Goal: Information Seeking & Learning: Find specific fact

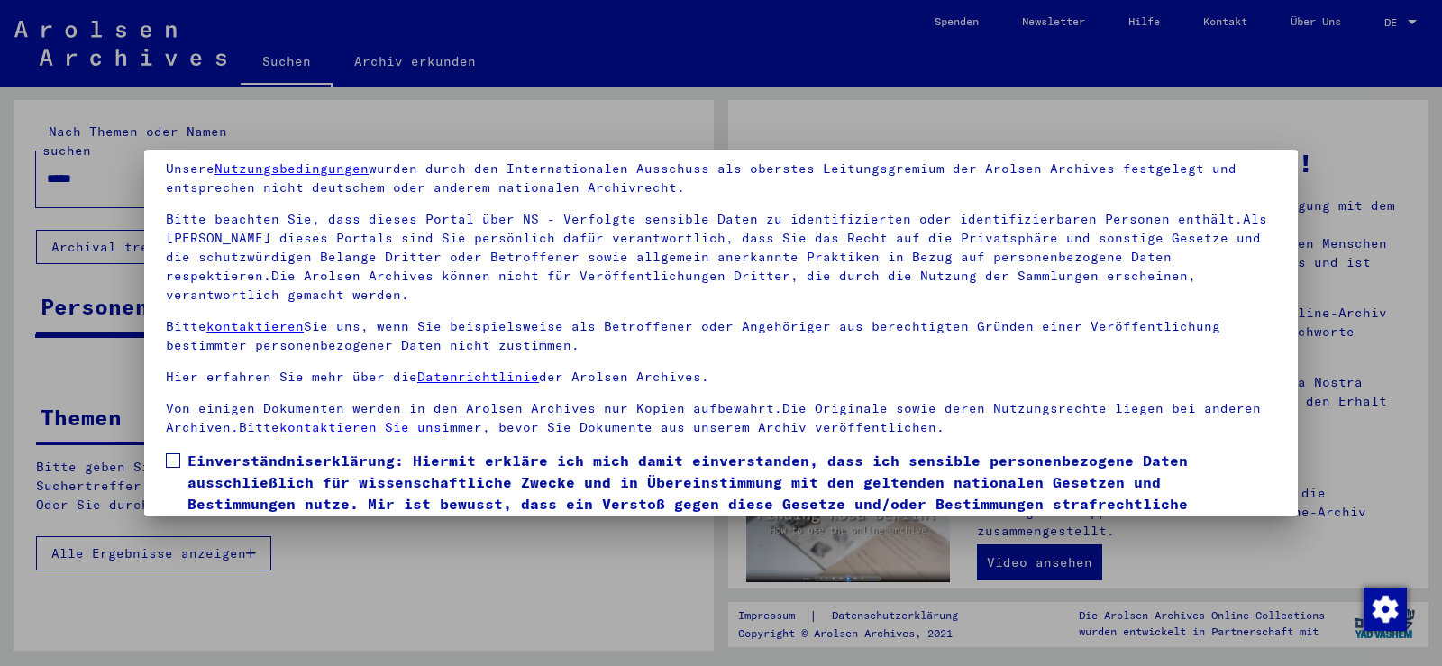
scroll to position [156, 0]
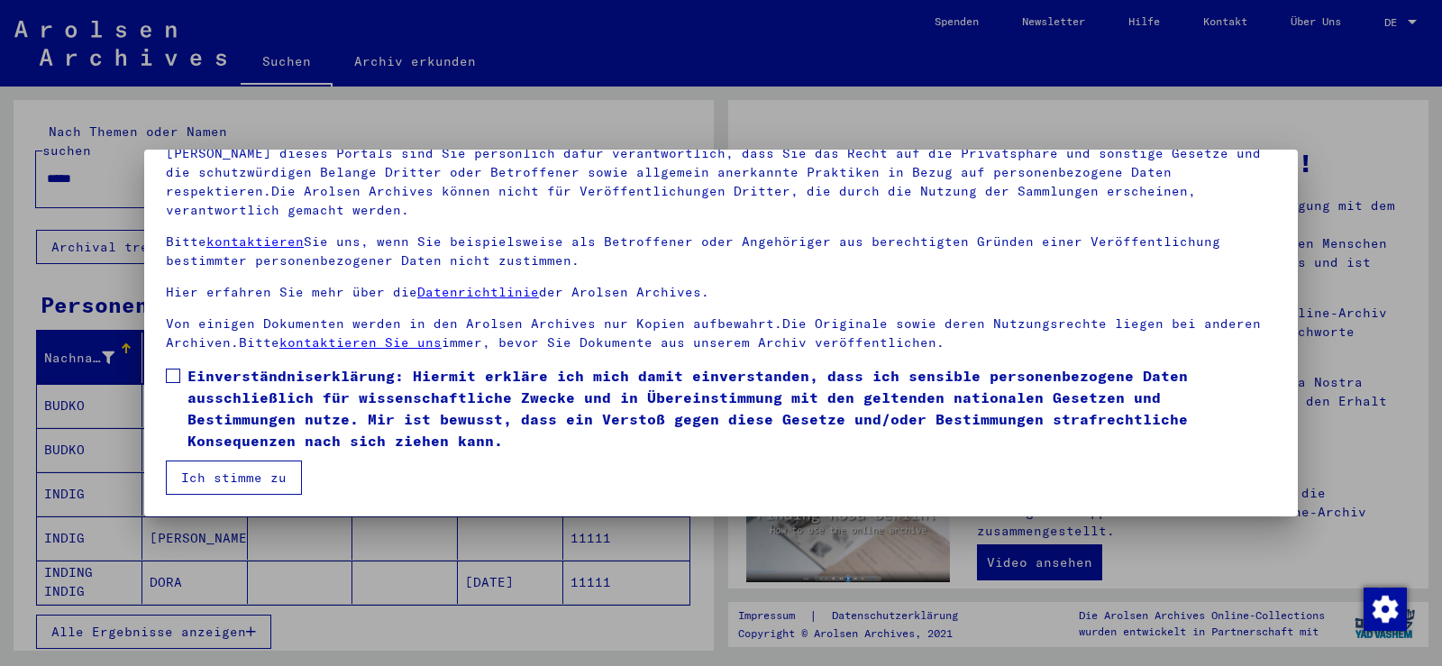
click at [171, 380] on span at bounding box center [173, 376] width 14 height 14
click at [243, 482] on button "Ich stimme zu" at bounding box center [234, 478] width 136 height 34
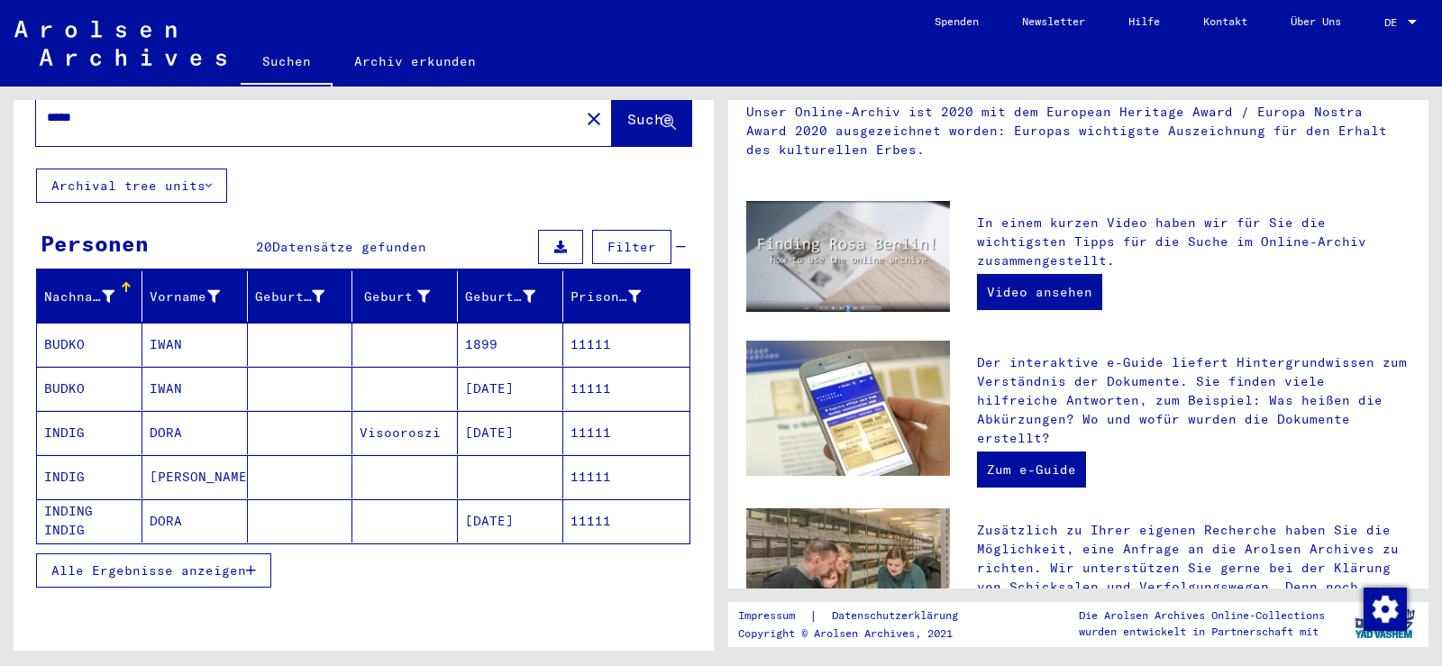
scroll to position [0, 0]
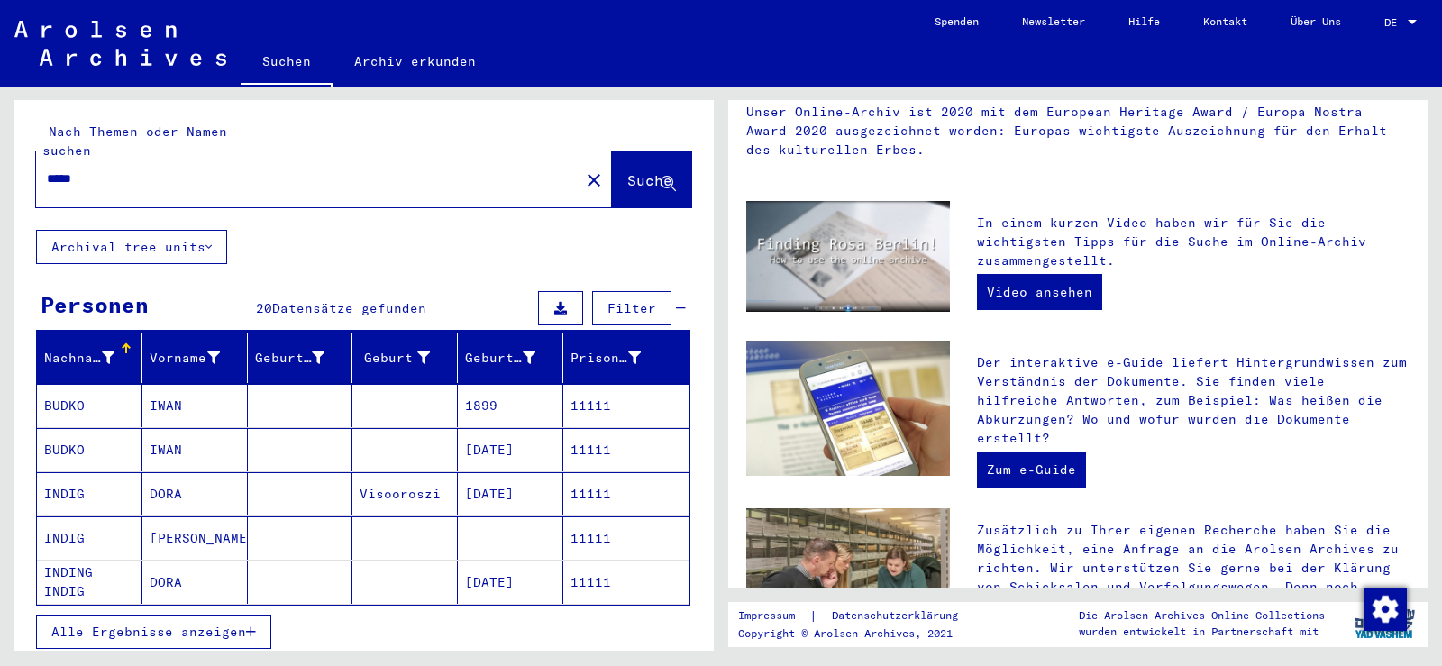
drag, startPoint x: 182, startPoint y: 157, endPoint x: 0, endPoint y: 155, distance: 182.1
click at [0, 148] on div "Nach Themen oder Namen suchen ***** close Suche Archival tree units Personen 20…" at bounding box center [360, 369] width 721 height 564
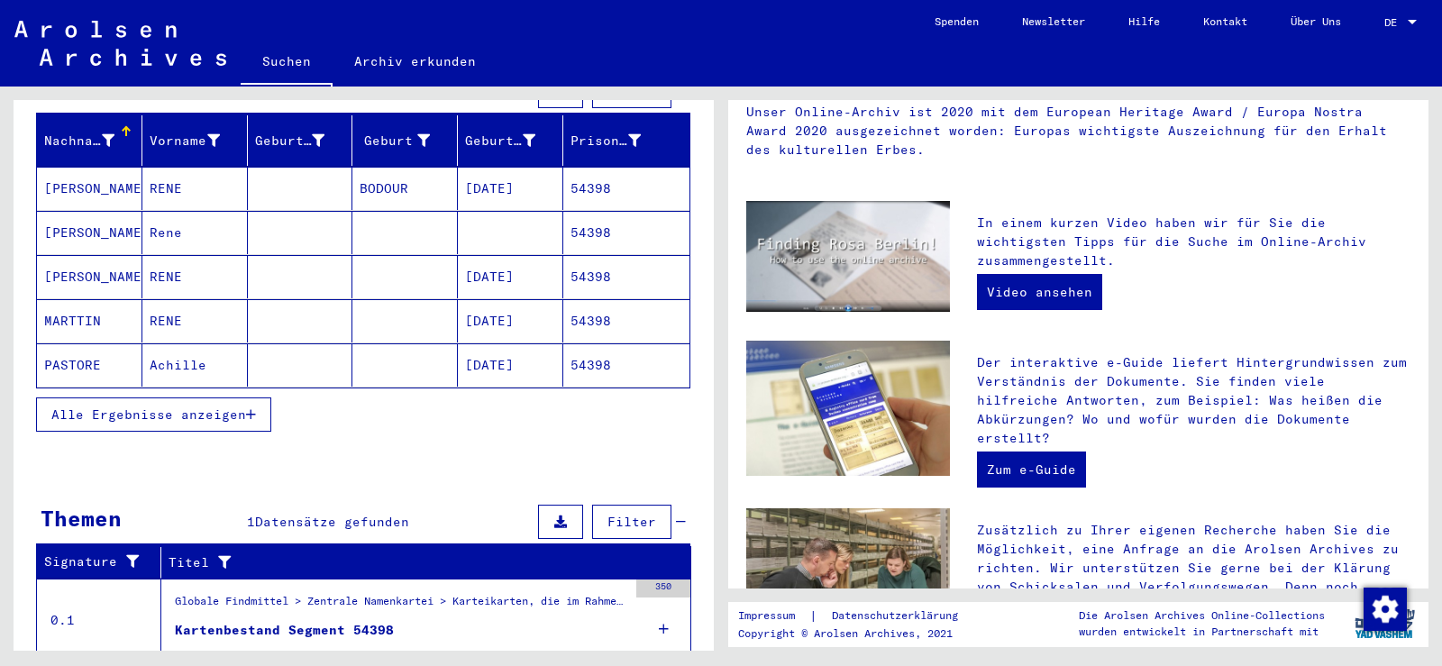
scroll to position [235, 0]
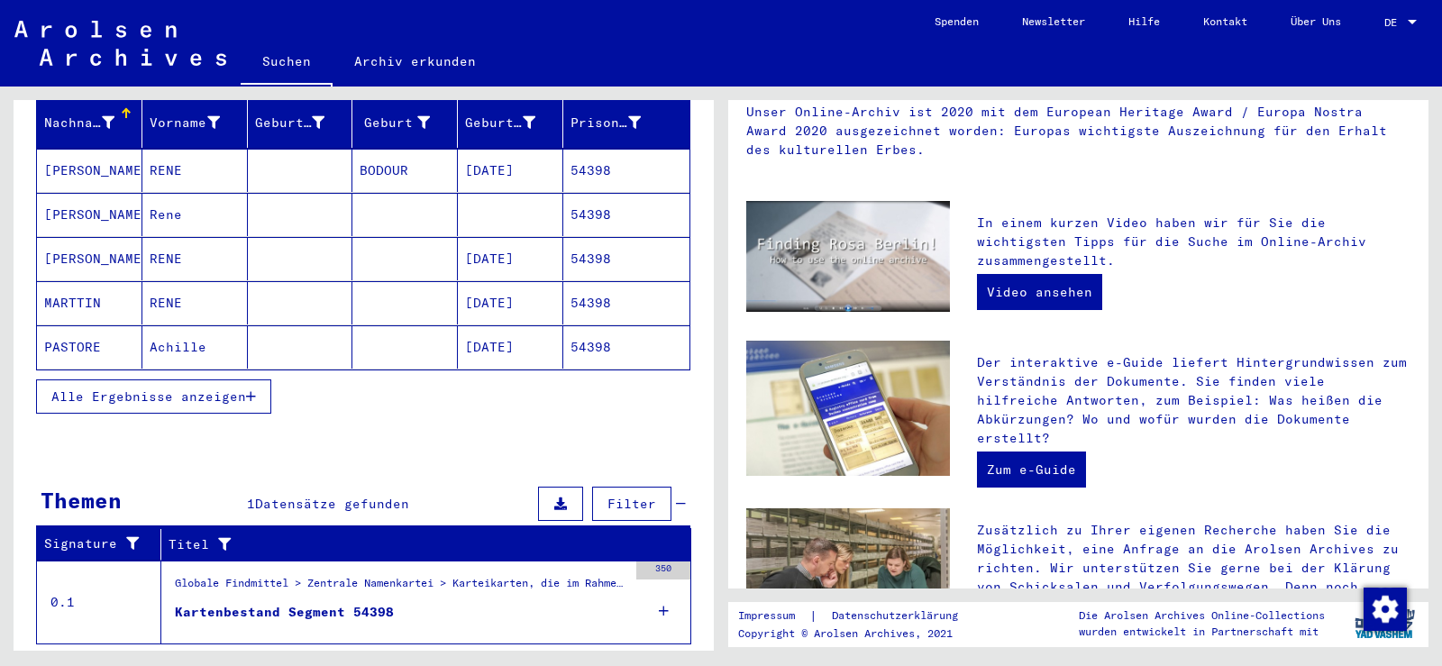
click at [198, 325] on mat-cell "Achille" at bounding box center [194, 346] width 105 height 43
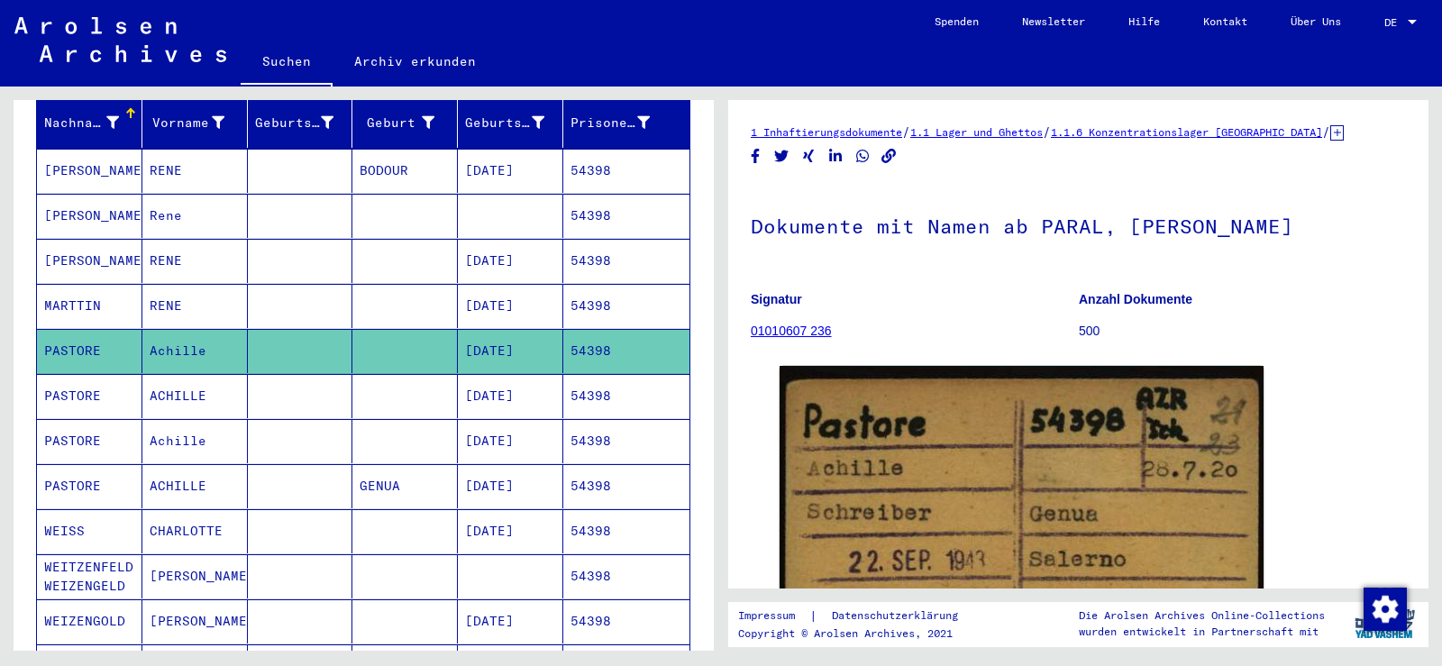
scroll to position [90, 0]
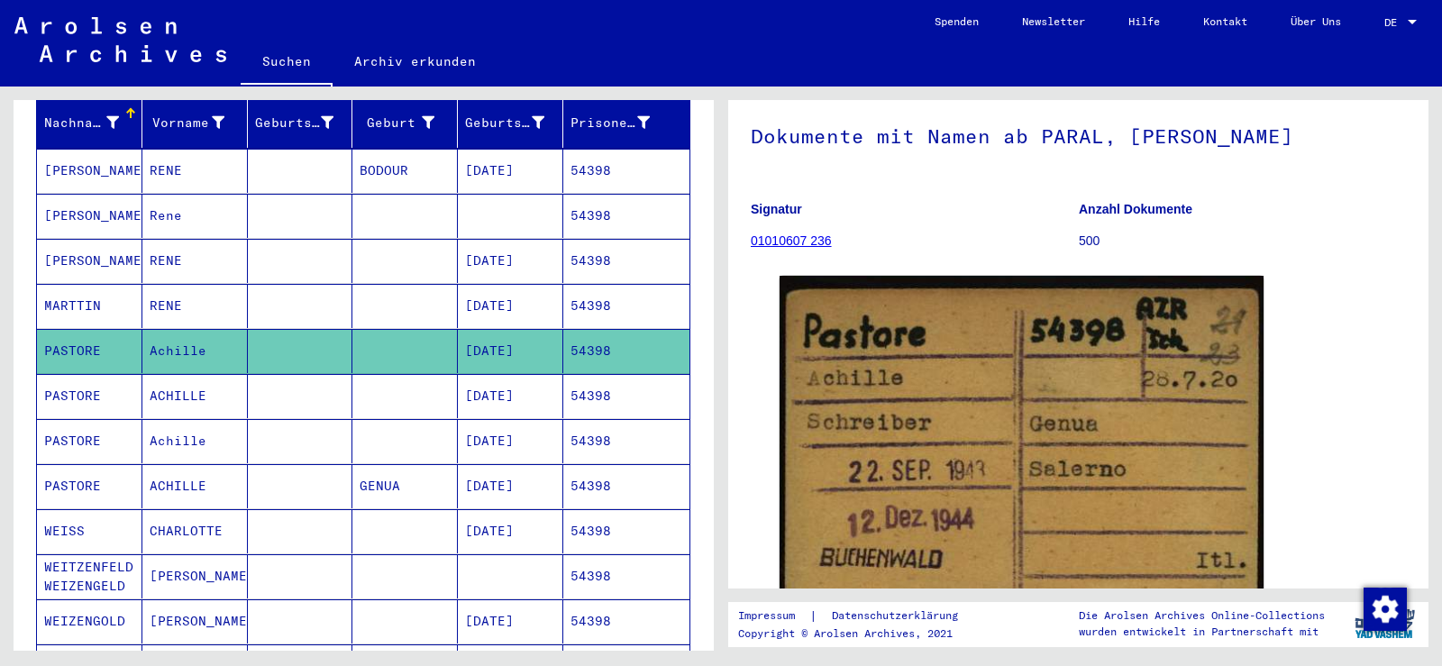
click at [584, 378] on mat-cell "54398" at bounding box center [626, 396] width 126 height 44
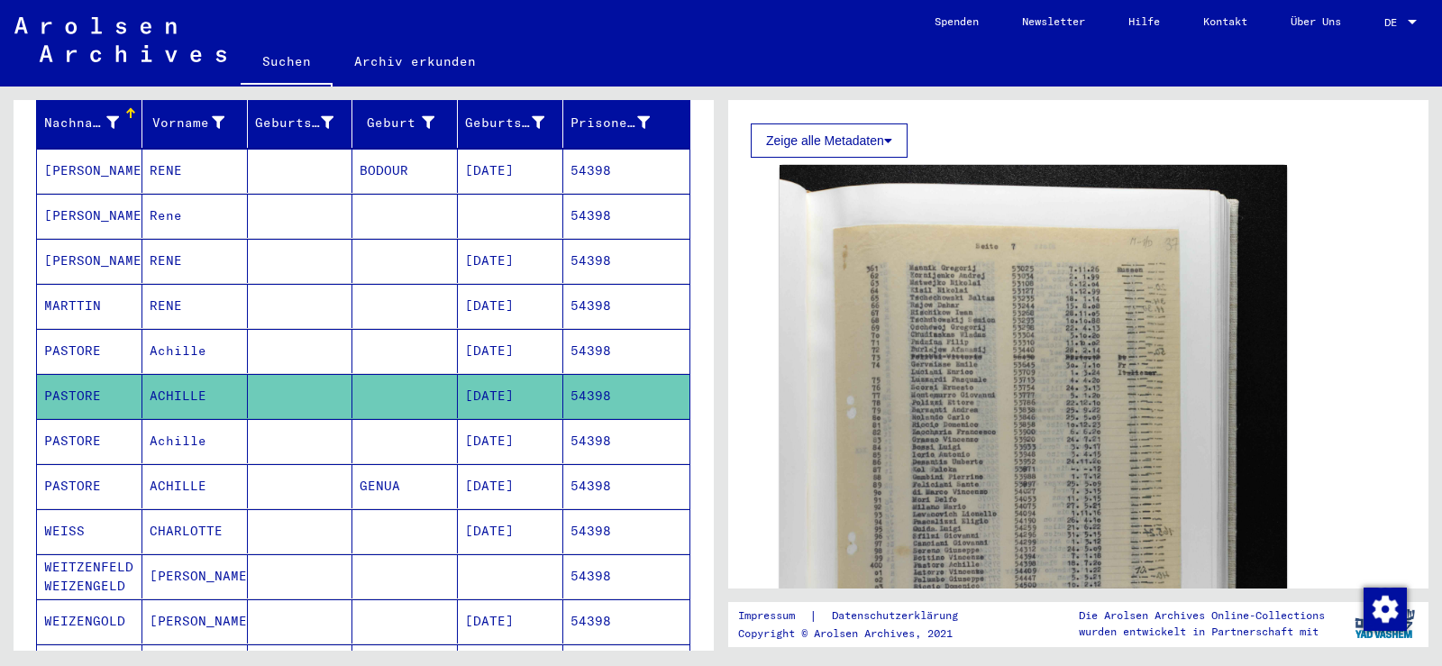
scroll to position [270, 0]
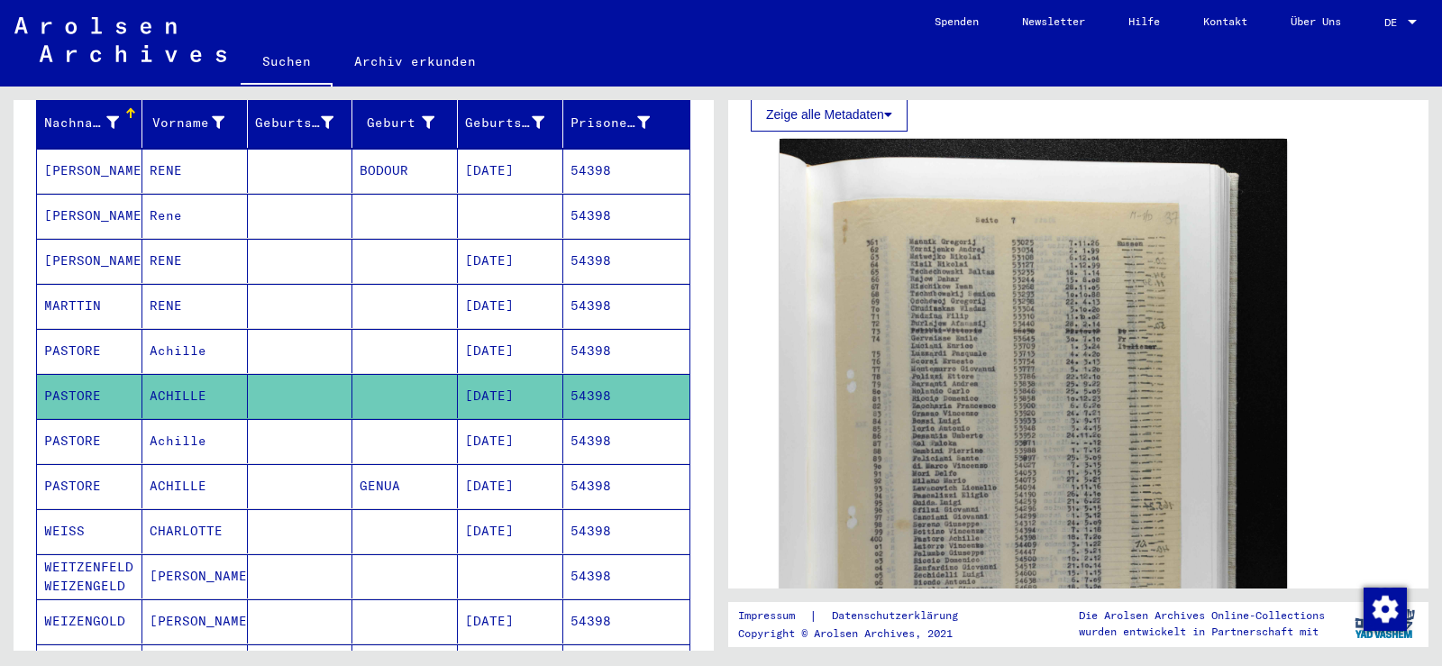
click at [587, 419] on mat-cell "54398" at bounding box center [626, 441] width 126 height 44
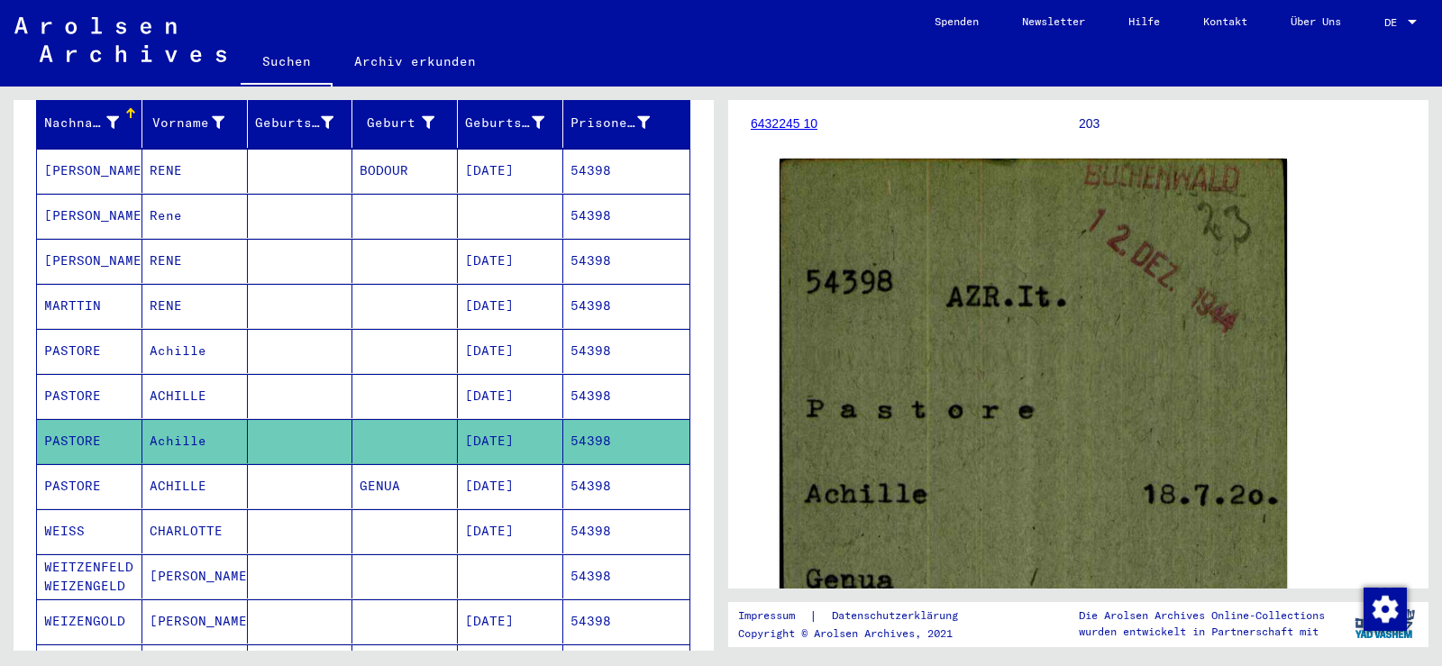
scroll to position [270, 0]
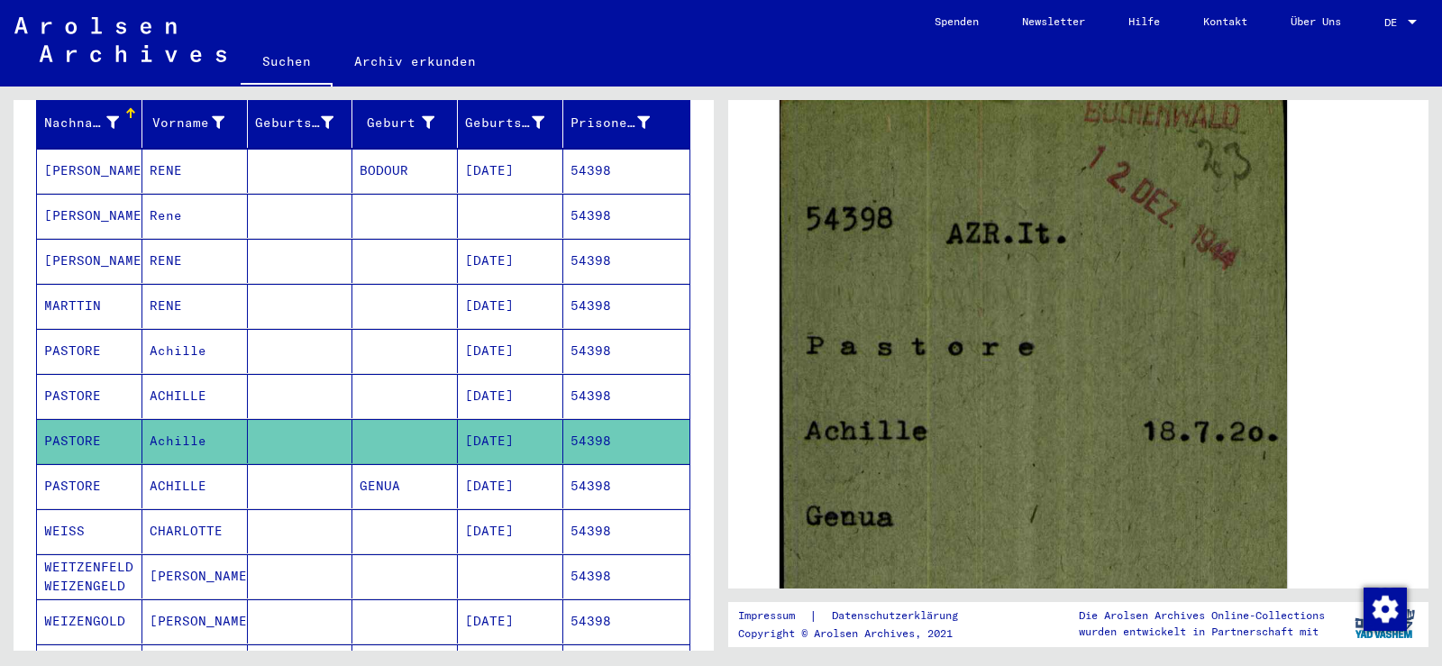
click at [577, 464] on mat-cell "54398" at bounding box center [626, 486] width 126 height 44
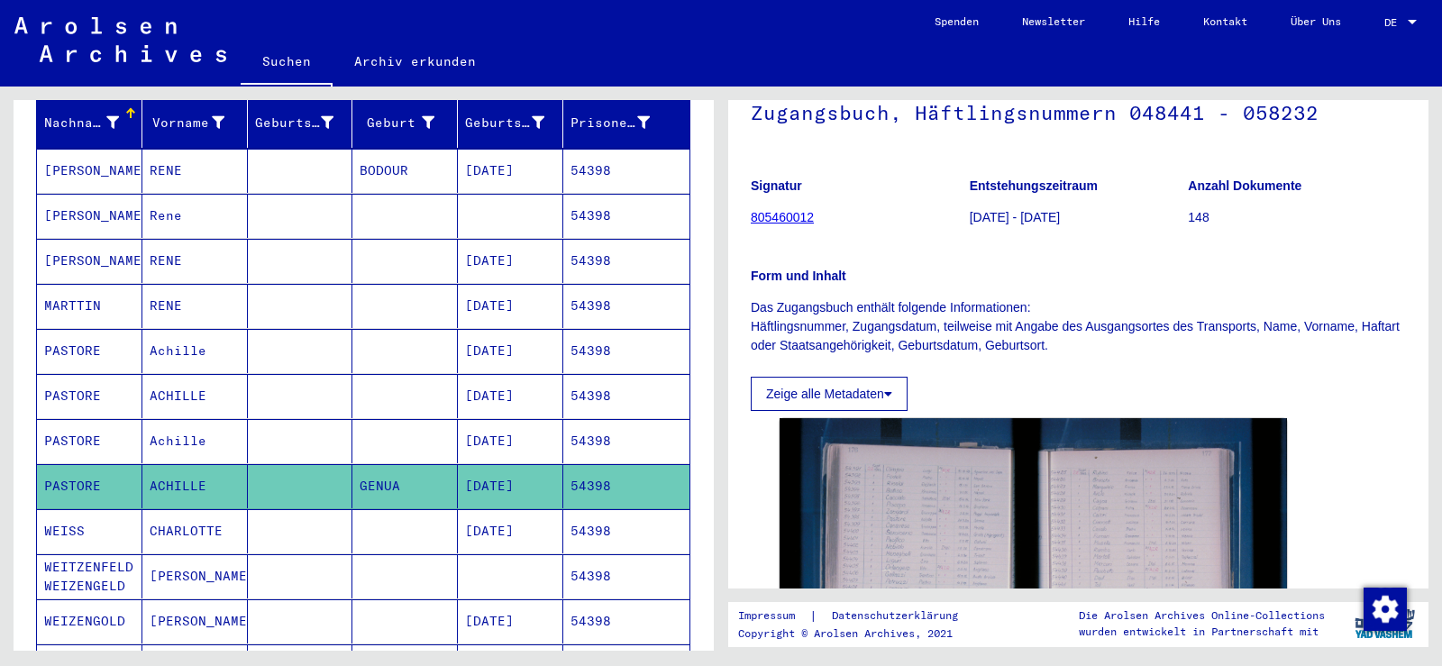
scroll to position [541, 0]
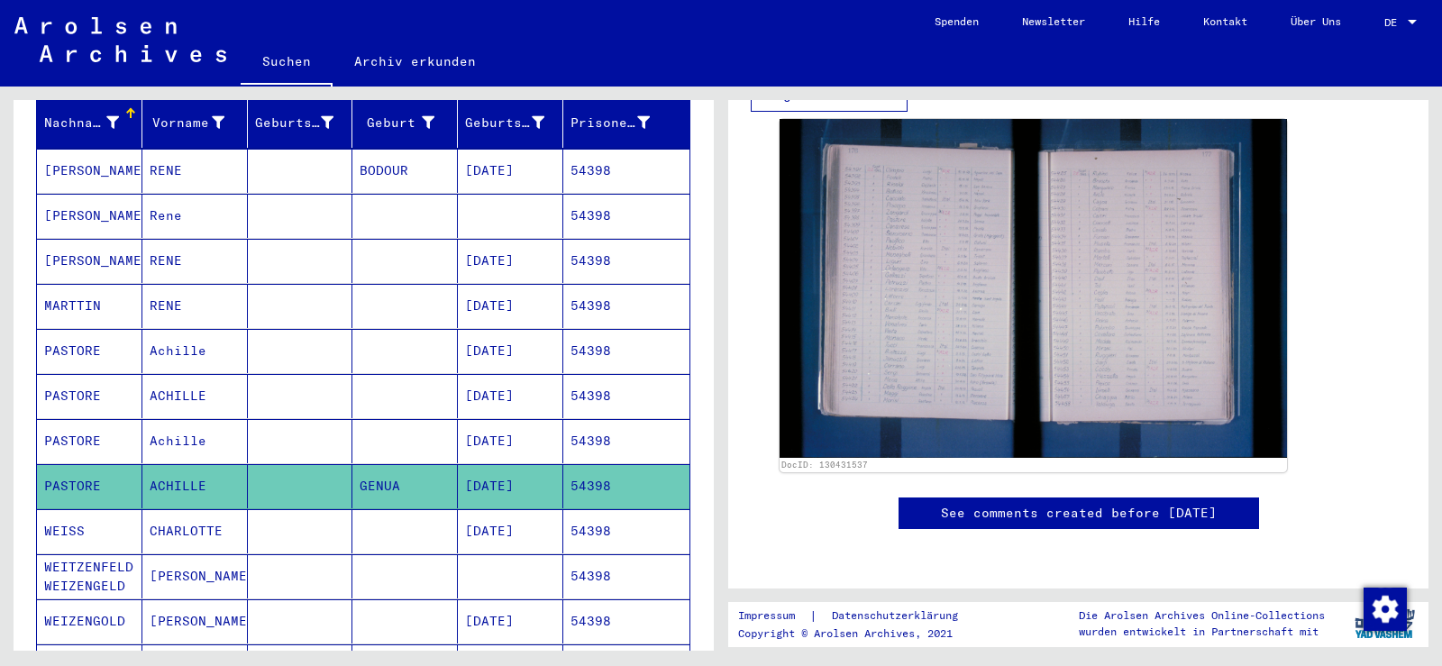
click at [597, 334] on mat-cell "54398" at bounding box center [626, 351] width 126 height 44
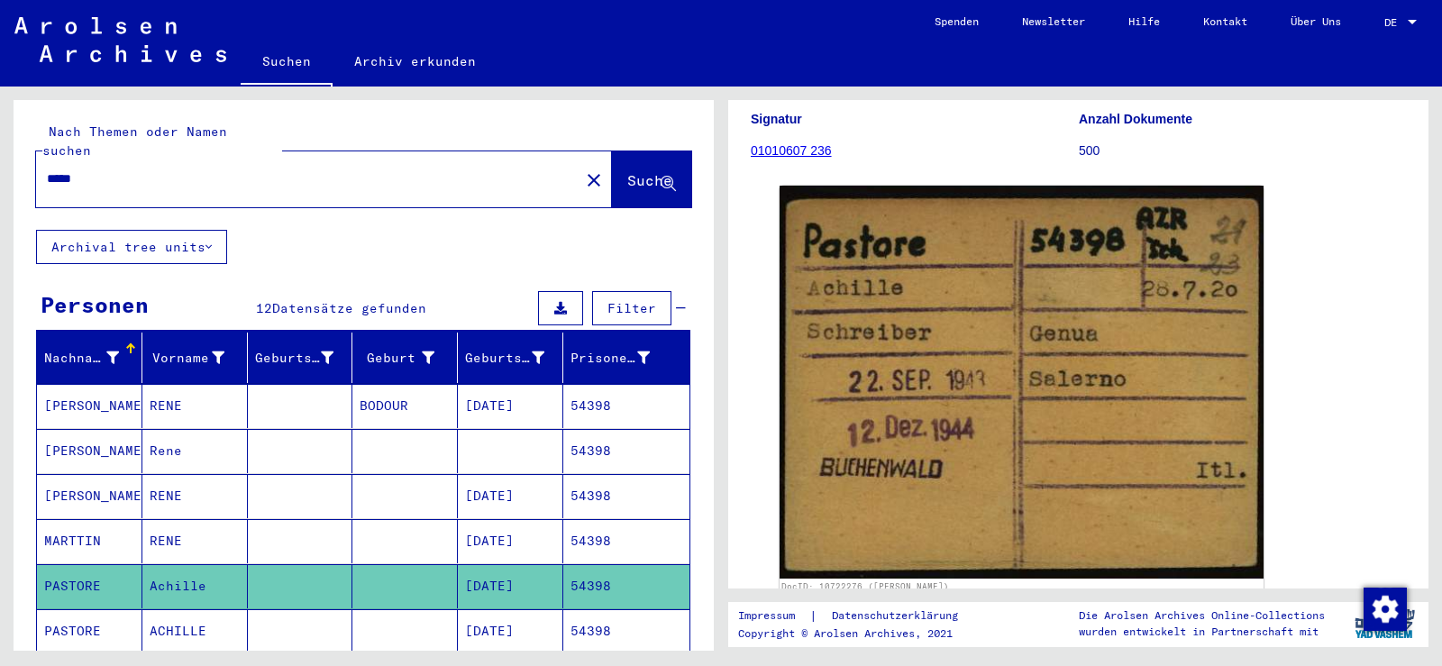
drag, startPoint x: 168, startPoint y: 163, endPoint x: 0, endPoint y: 134, distance: 170.1
click at [0, 128] on div "Nach Themen oder Namen suchen ***** close Suche Archival tree units Personen 12…" at bounding box center [360, 369] width 721 height 564
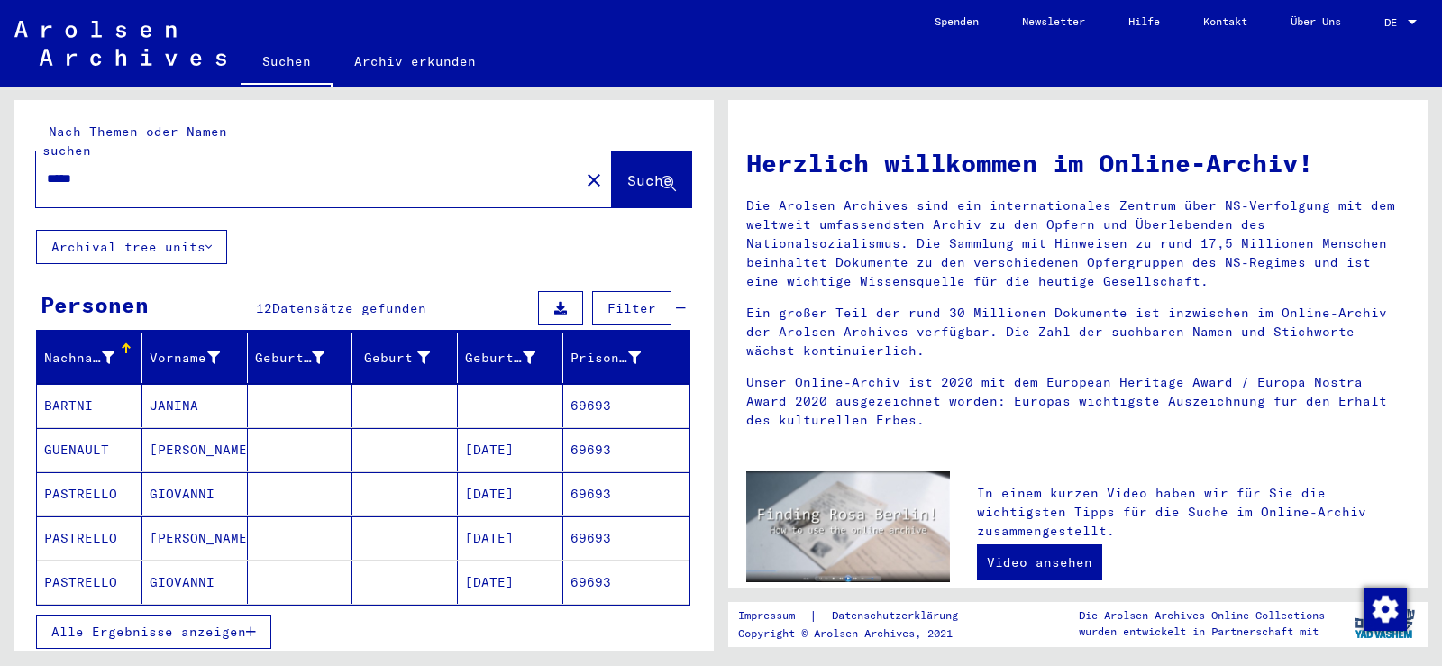
click at [581, 437] on mat-cell "69693" at bounding box center [626, 449] width 126 height 43
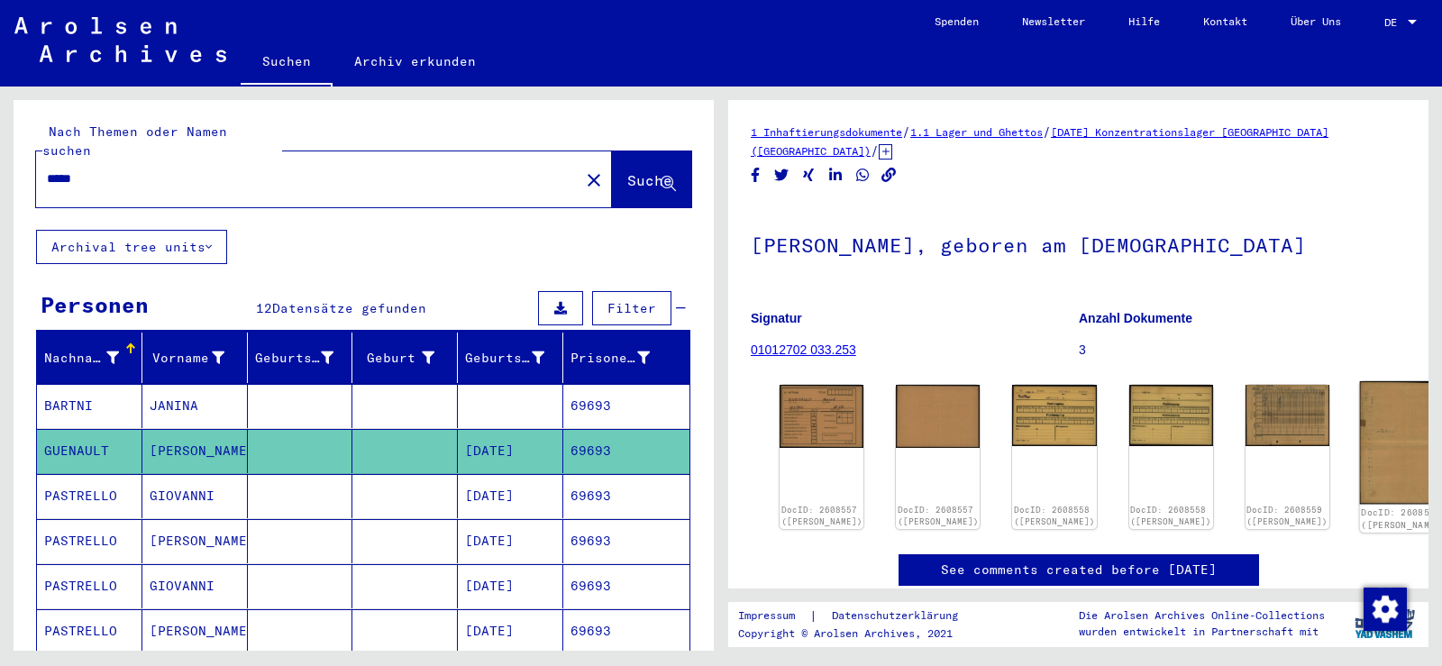
click at [1360, 443] on img at bounding box center [1404, 442] width 88 height 123
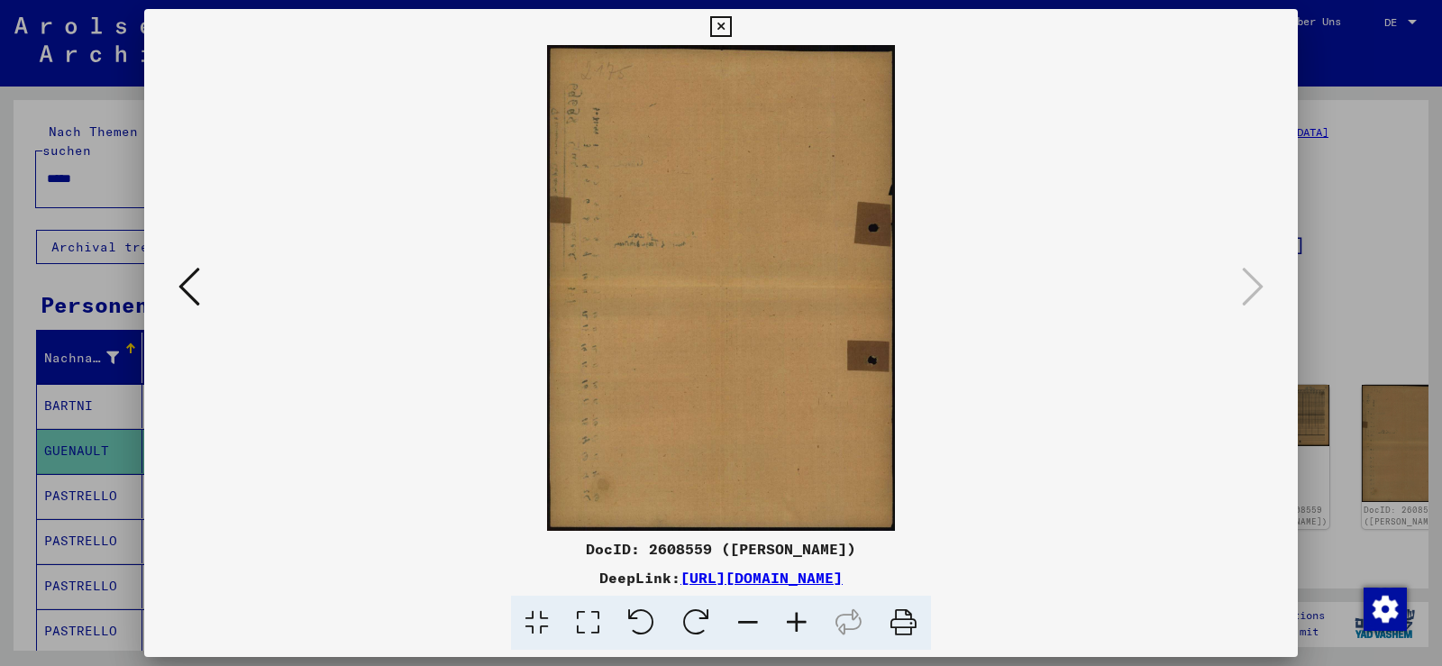
click at [187, 273] on icon at bounding box center [189, 286] width 22 height 43
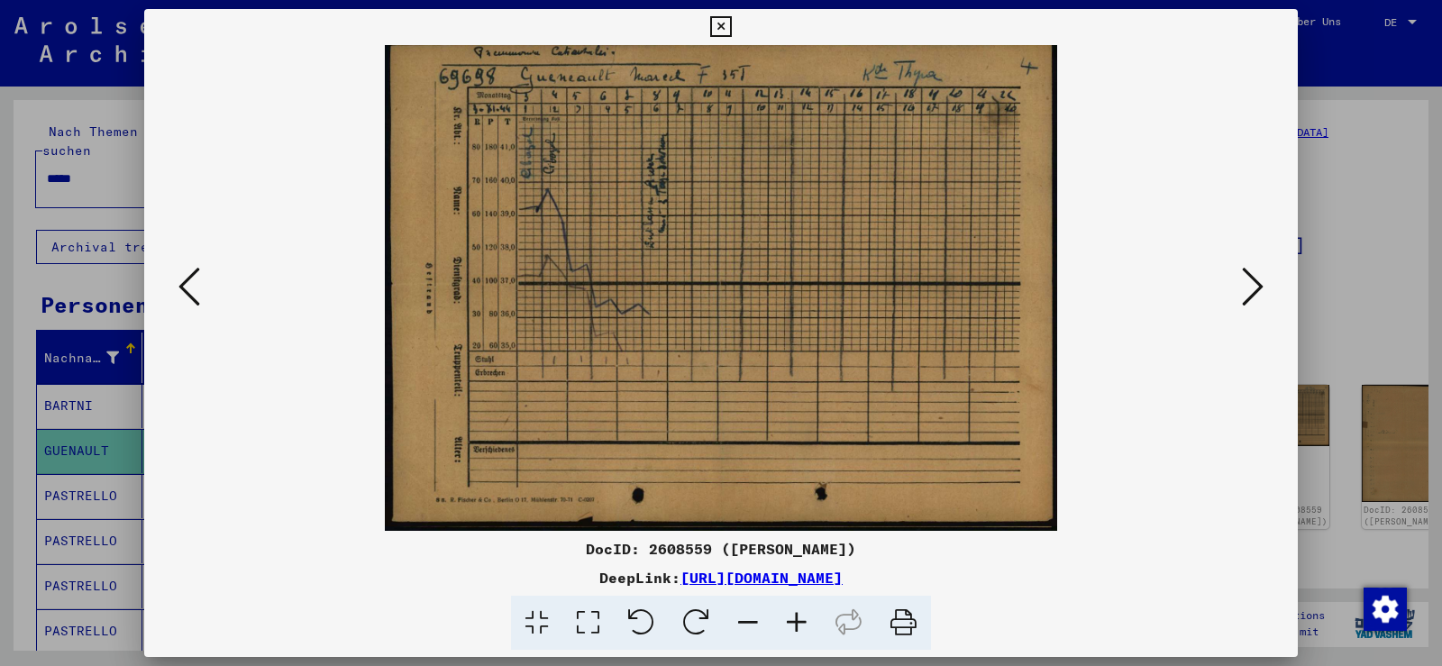
click at [196, 285] on icon at bounding box center [189, 286] width 22 height 43
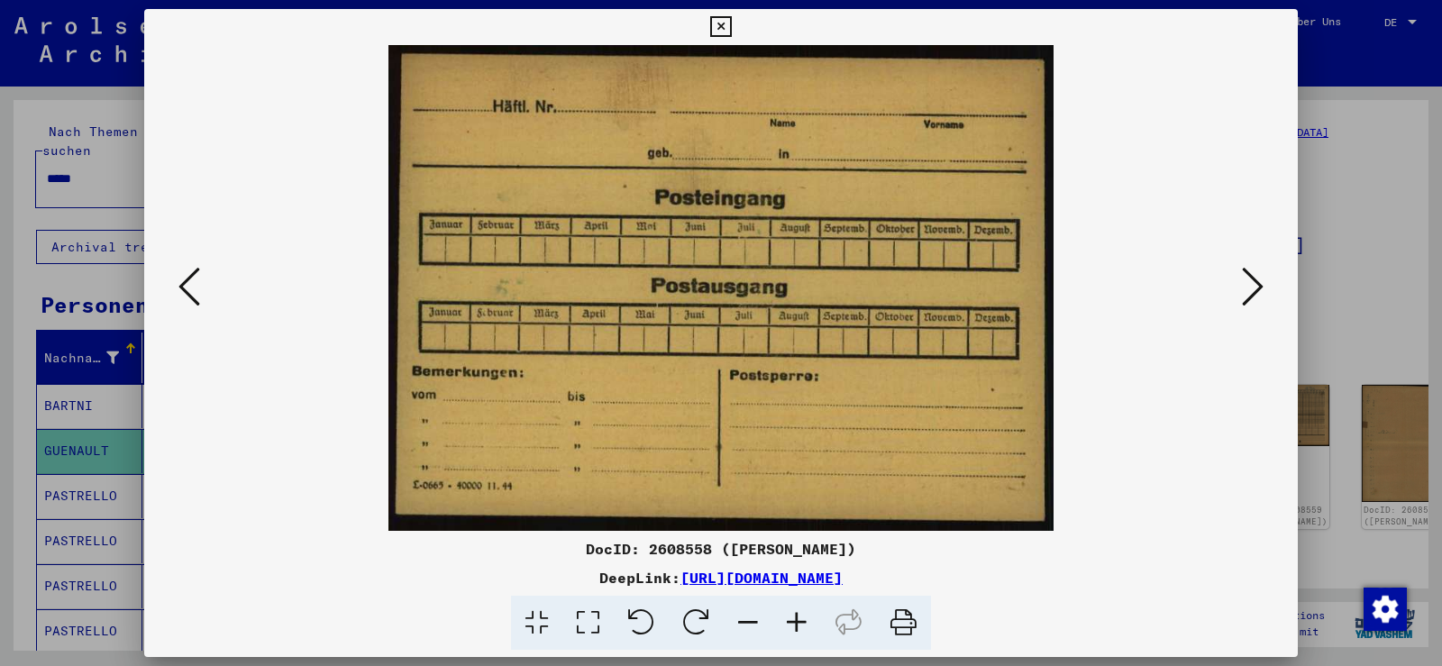
click at [726, 27] on icon at bounding box center [720, 27] width 21 height 22
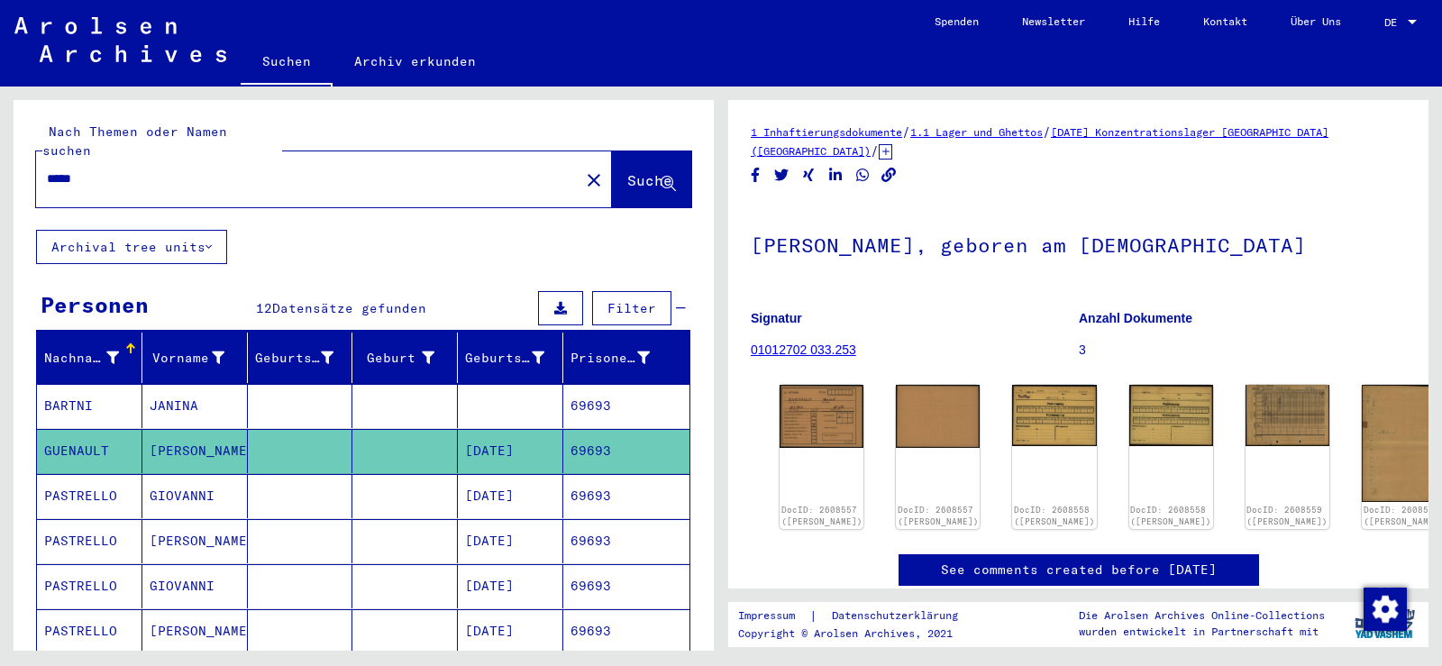
click at [589, 480] on mat-cell "69693" at bounding box center [626, 496] width 126 height 44
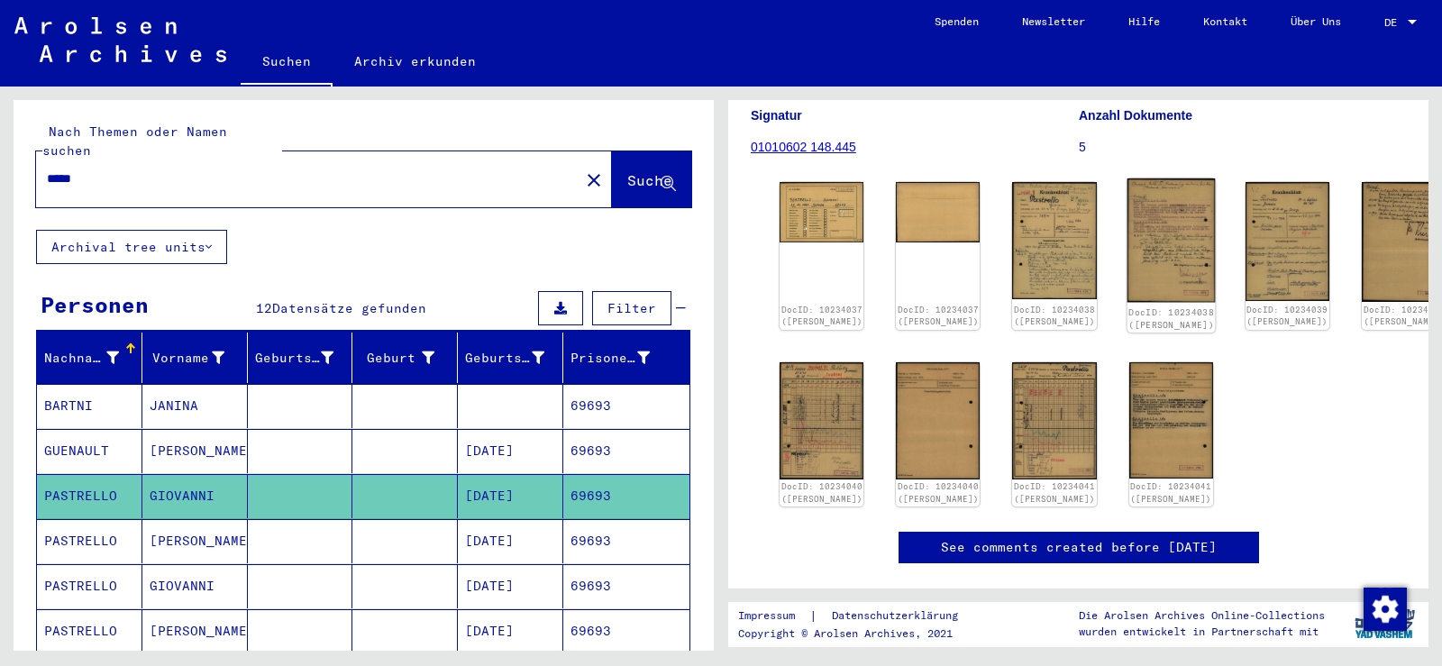
scroll to position [270, 0]
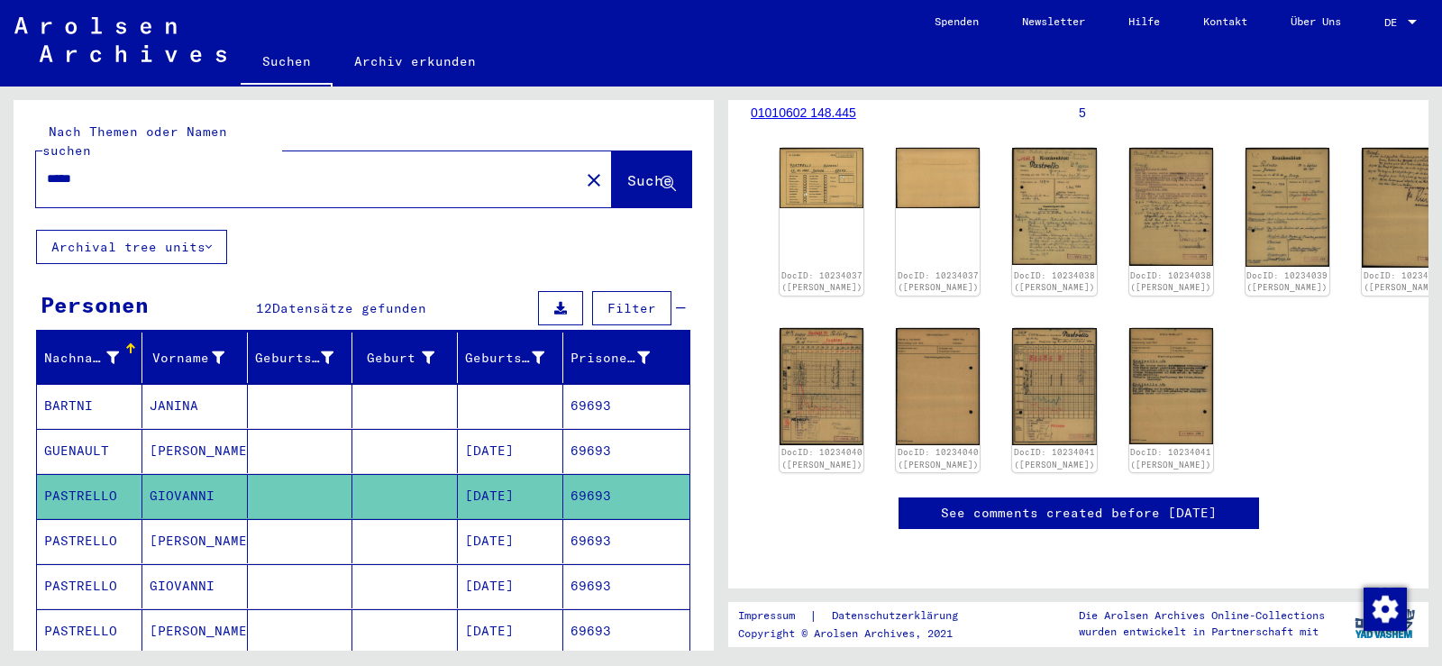
click at [577, 519] on mat-cell "69693" at bounding box center [626, 541] width 126 height 44
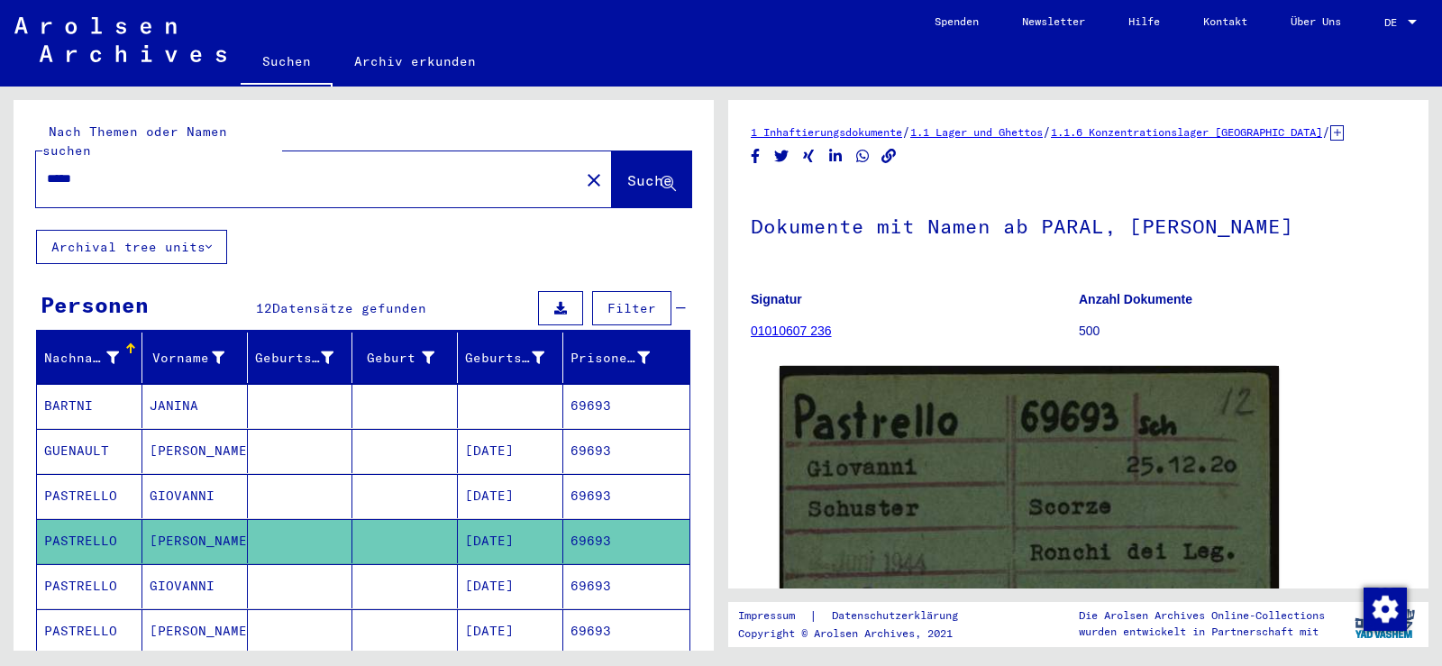
click at [497, 573] on mat-cell "[DATE]" at bounding box center [510, 586] width 105 height 44
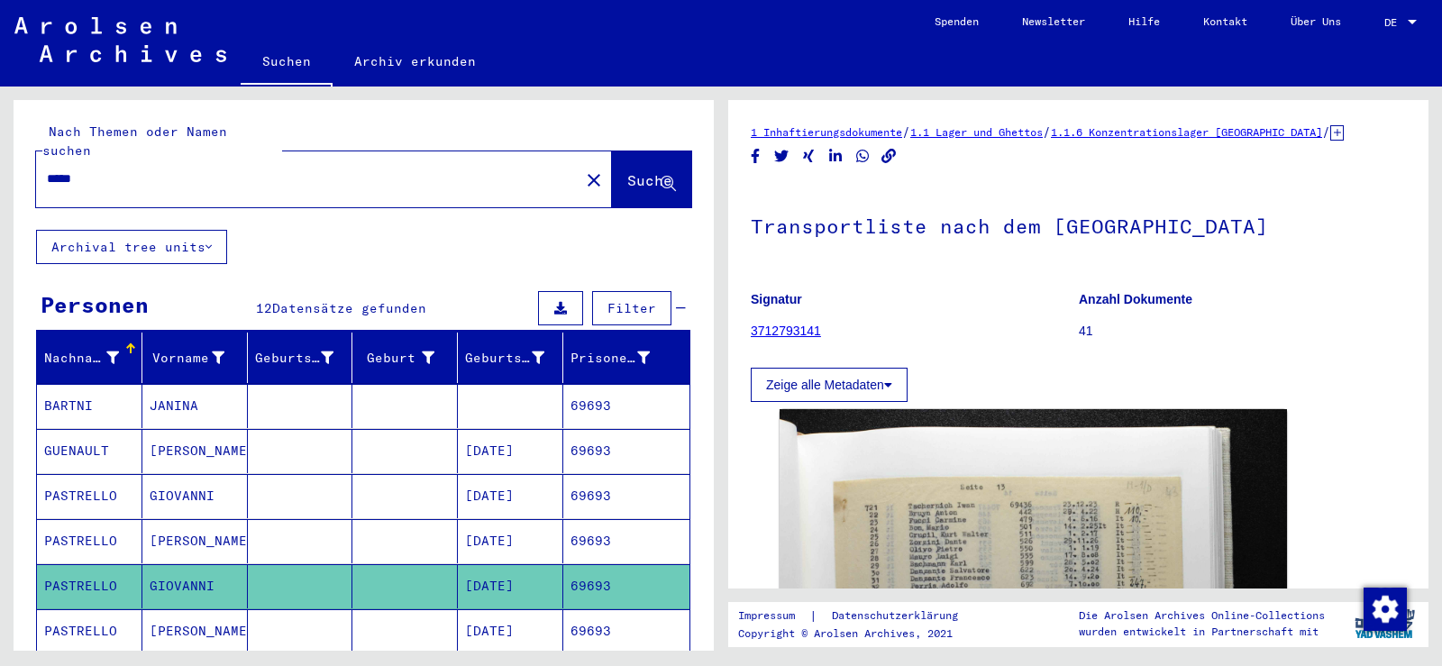
click at [573, 616] on mat-cell "69693" at bounding box center [626, 631] width 126 height 44
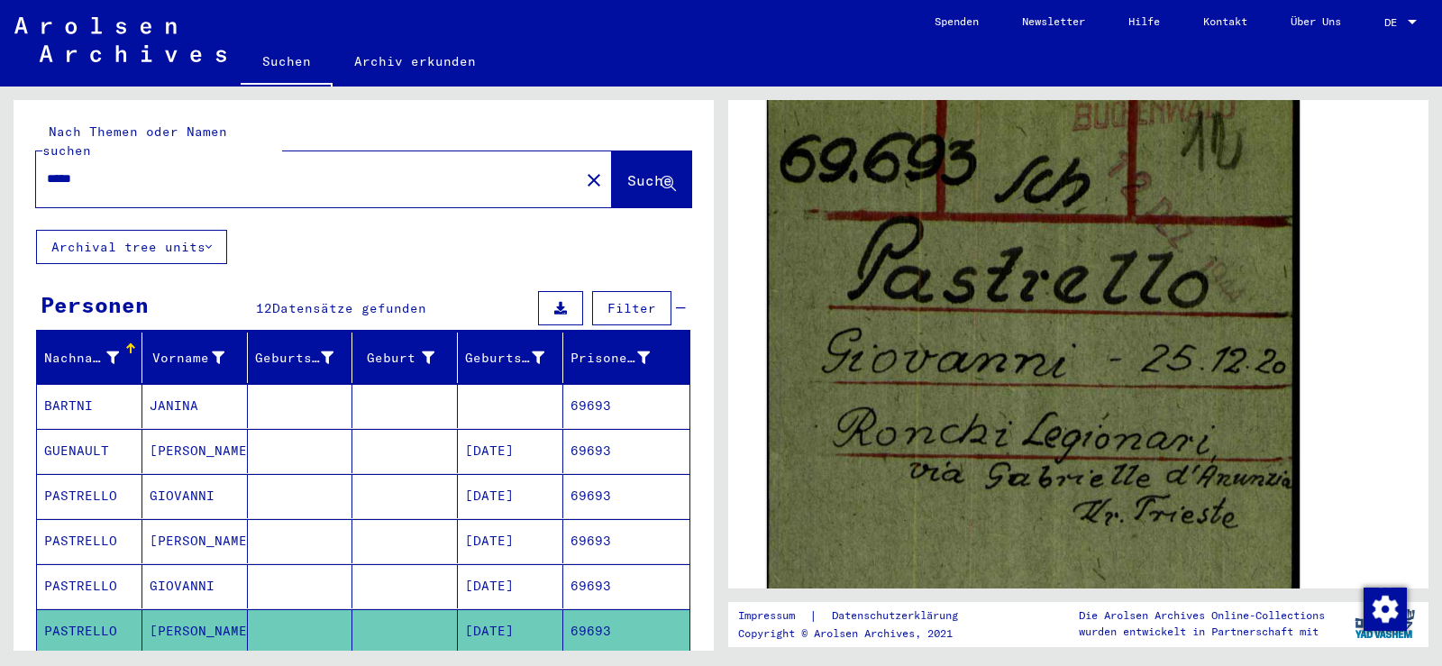
scroll to position [270, 0]
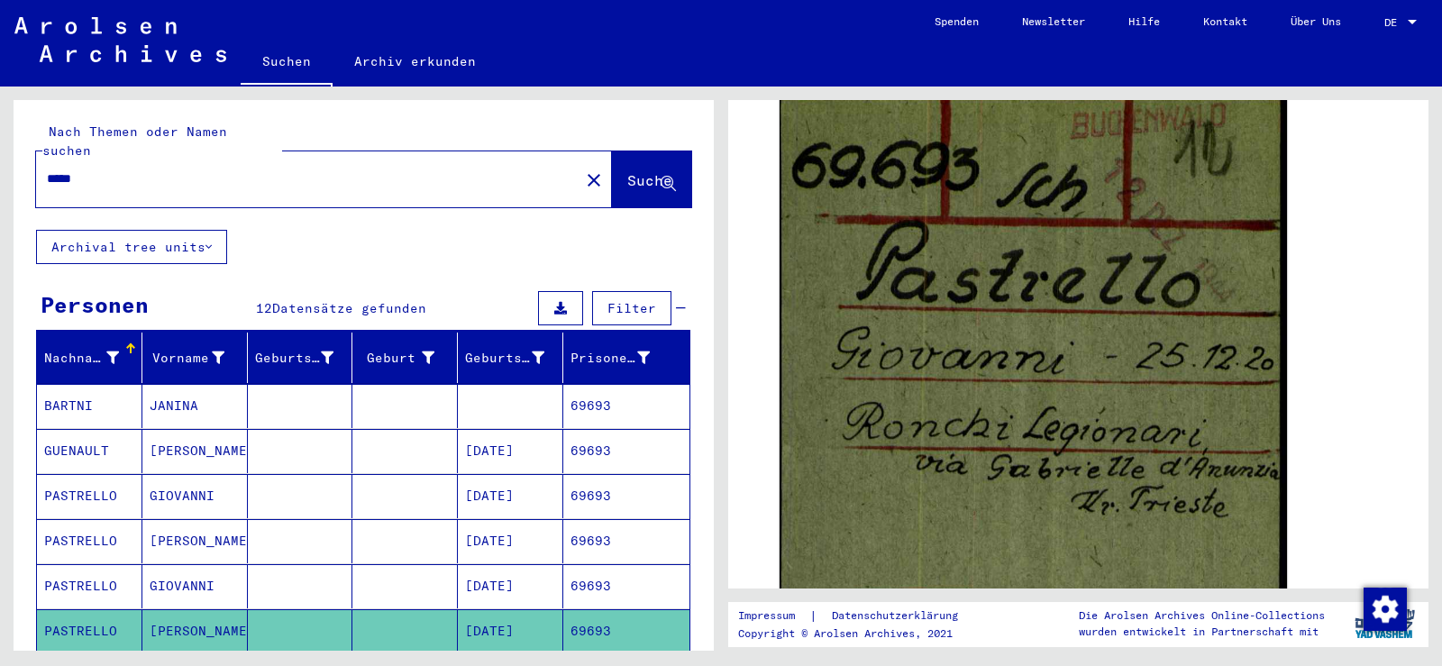
drag, startPoint x: 157, startPoint y: 160, endPoint x: 0, endPoint y: 130, distance: 159.6
click at [0, 136] on div "Nach Themen oder Namen suchen ***** close Suche Archival tree units Personen 12…" at bounding box center [360, 369] width 721 height 564
type input "*****"
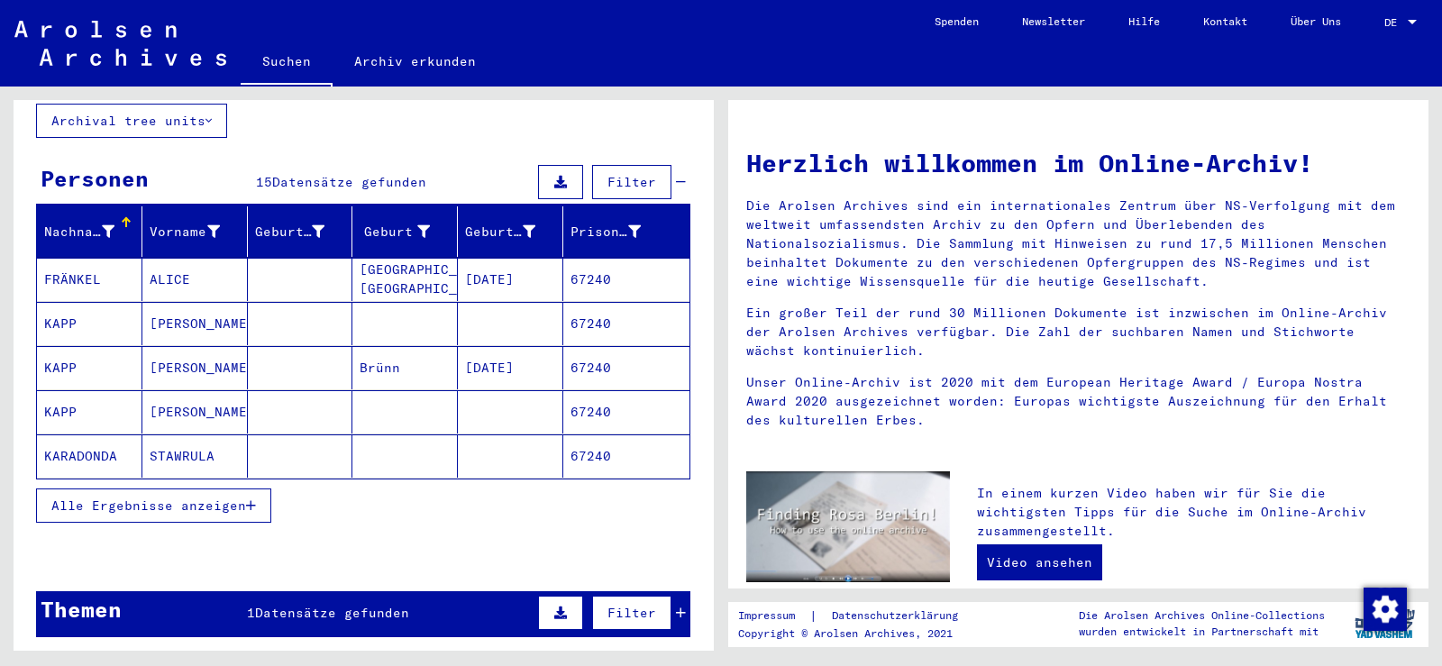
scroll to position [131, 0]
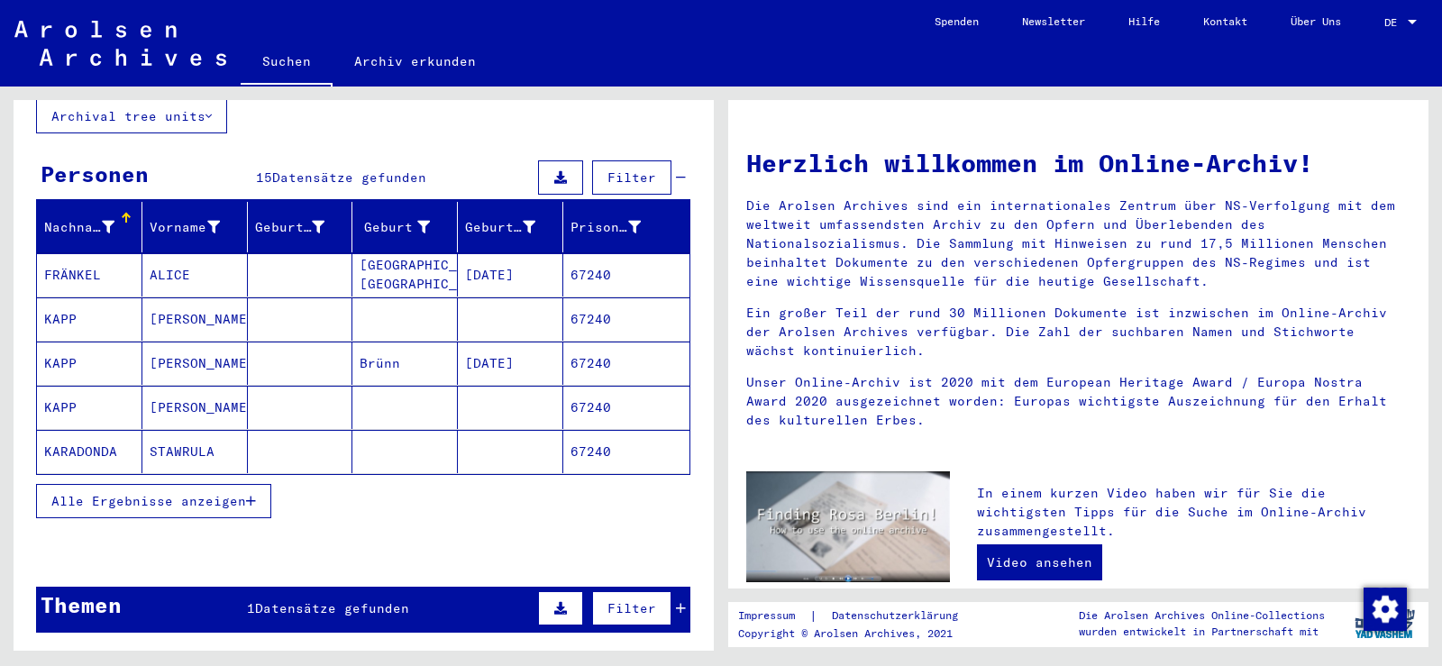
click at [253, 495] on icon "button" at bounding box center [251, 501] width 10 height 13
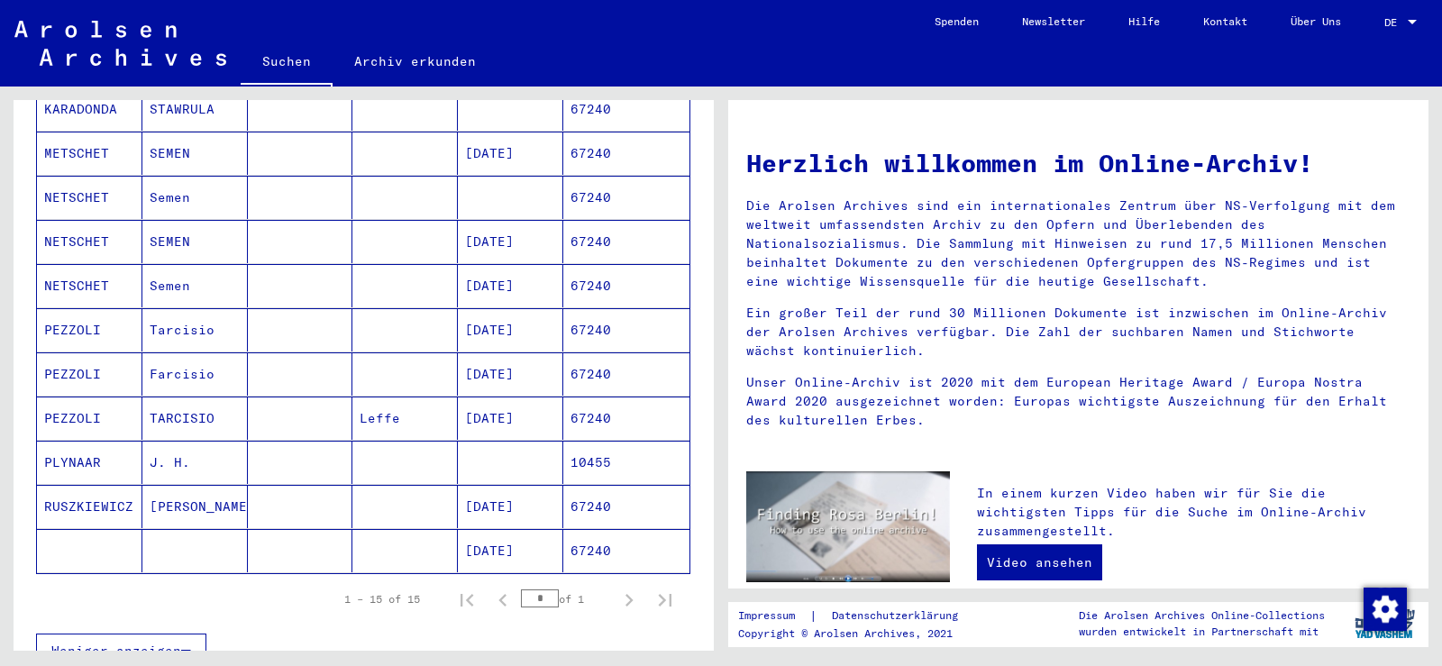
scroll to position [581, 0]
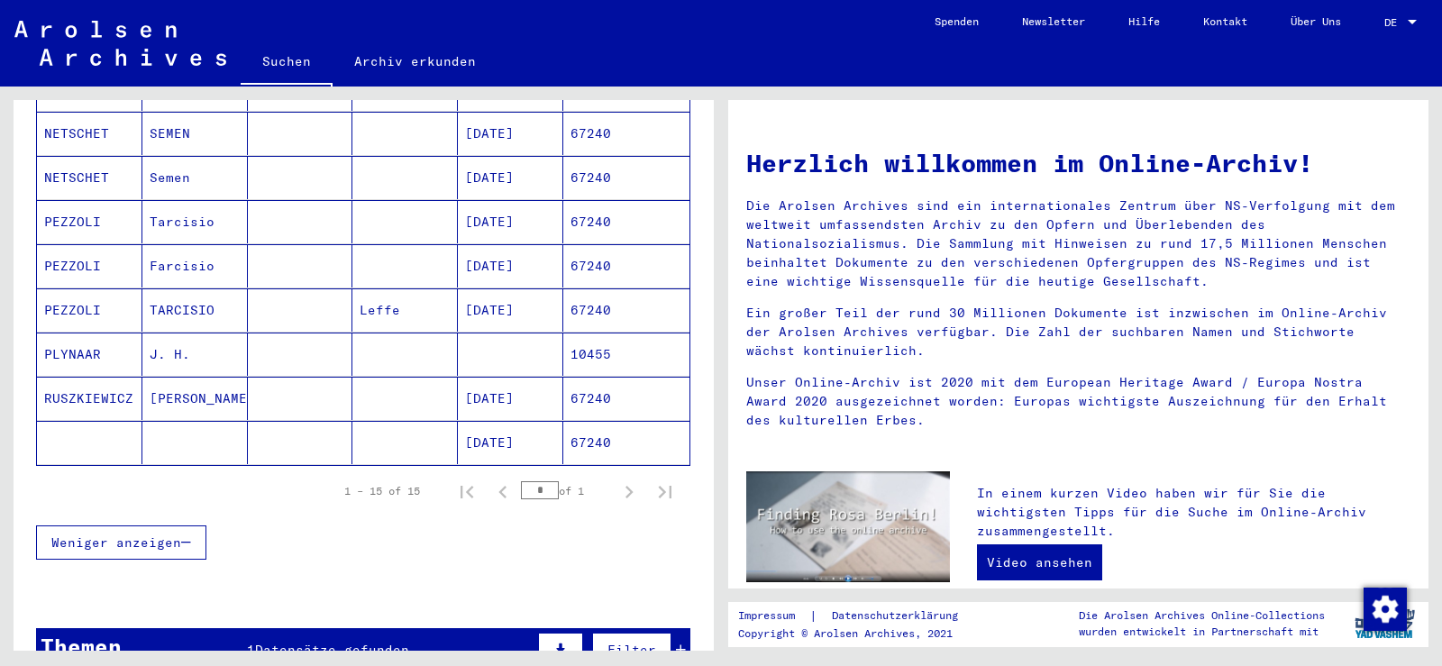
click at [535, 300] on mat-cell "[DATE]" at bounding box center [510, 309] width 105 height 43
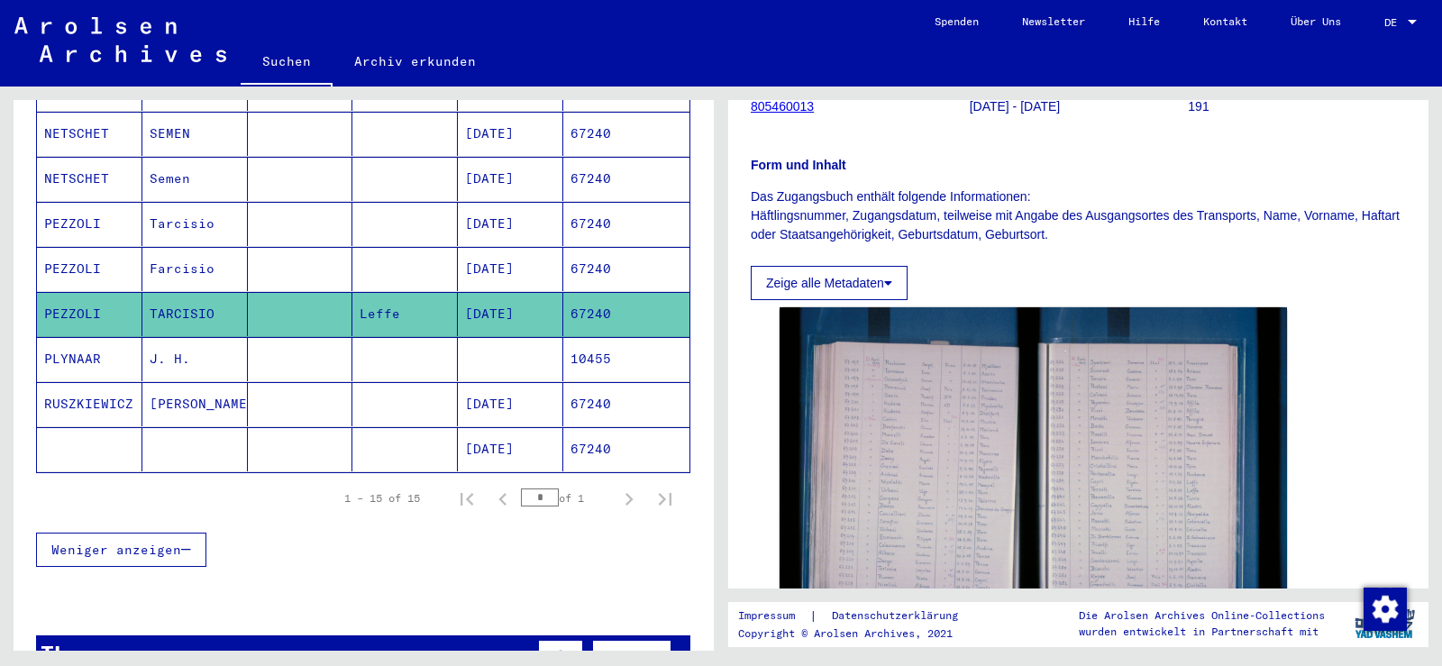
scroll to position [270, 0]
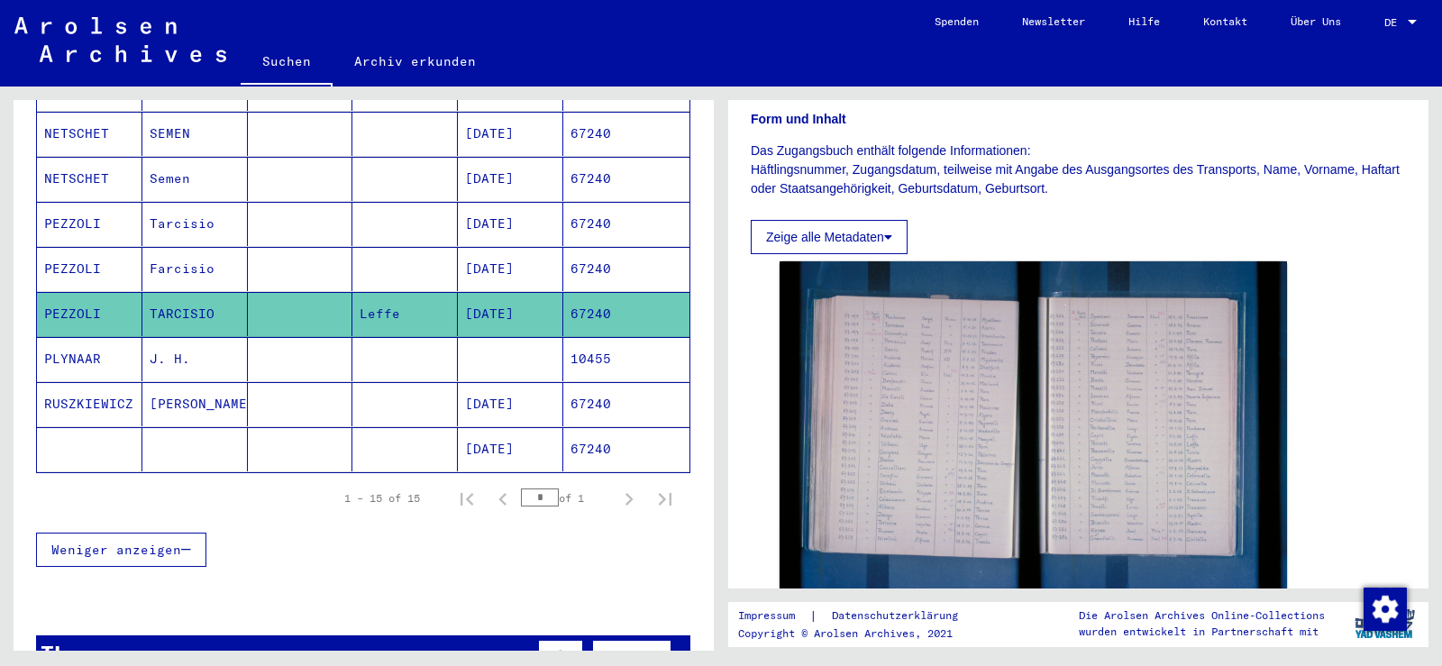
click at [523, 247] on mat-cell "[DATE]" at bounding box center [510, 269] width 105 height 44
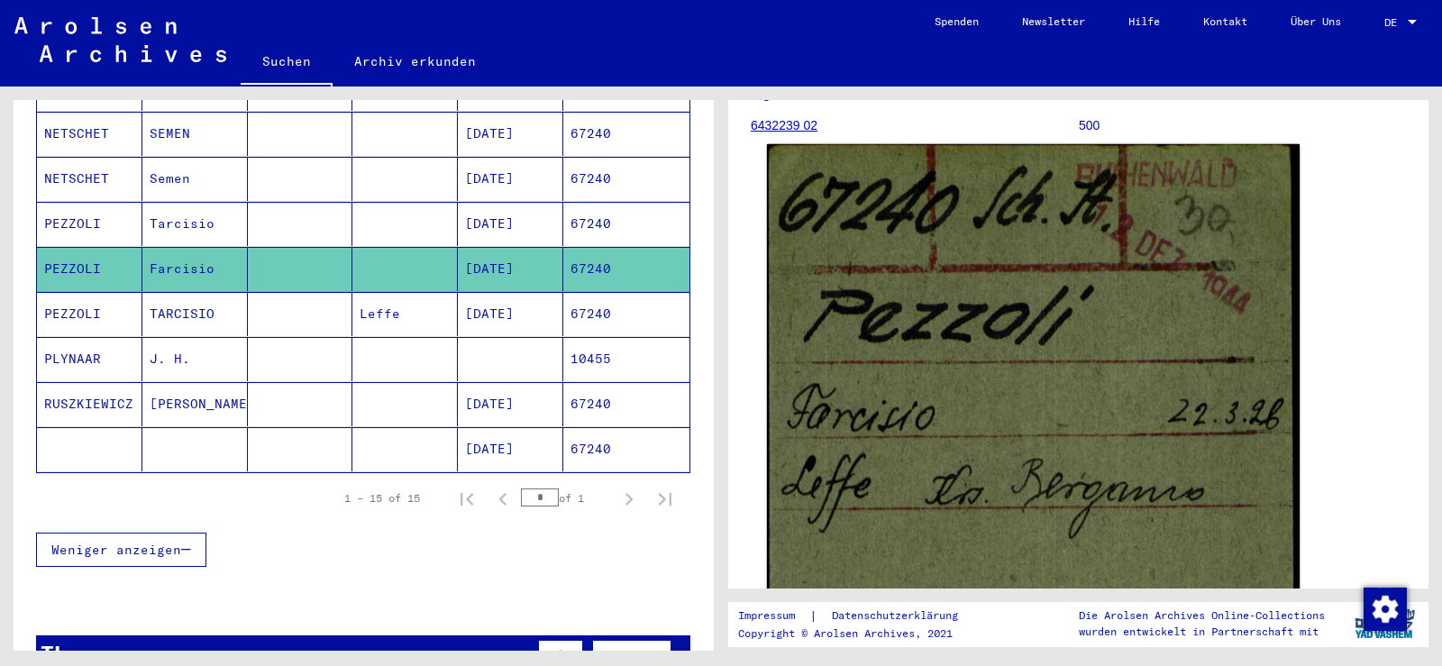
scroll to position [270, 0]
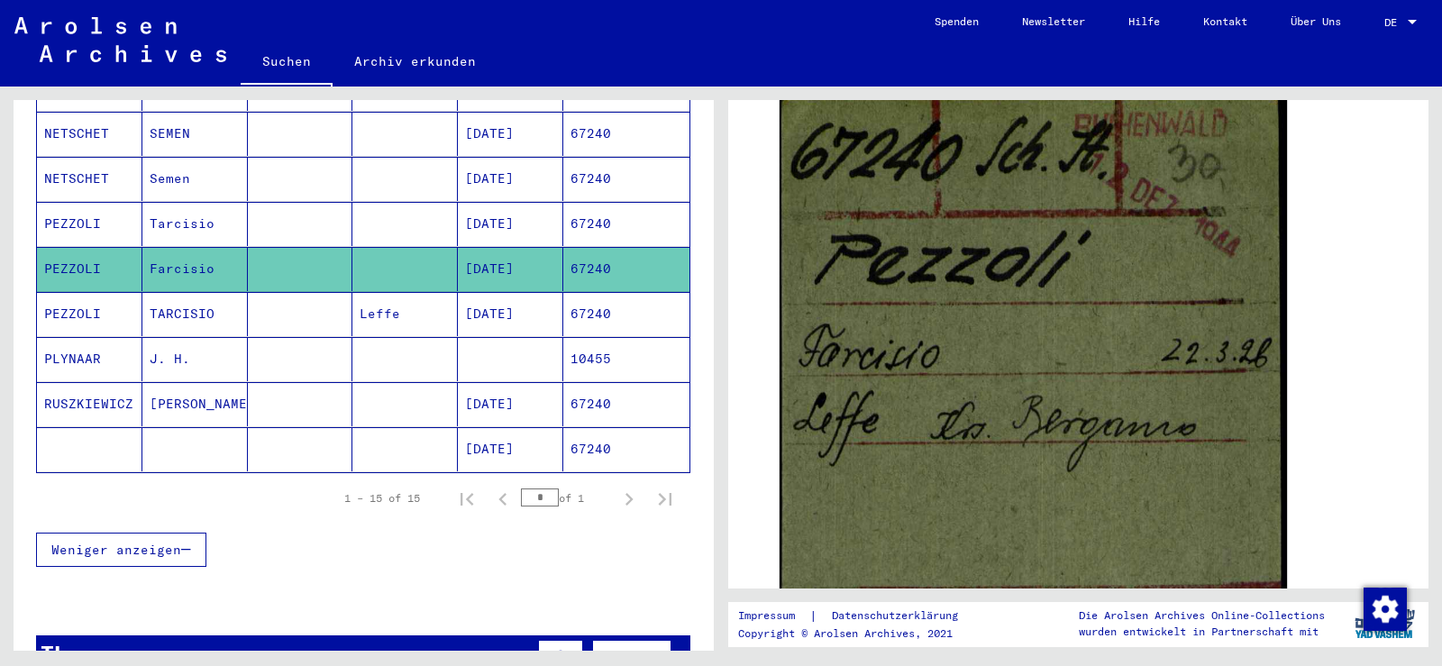
click at [439, 206] on mat-cell at bounding box center [404, 224] width 105 height 44
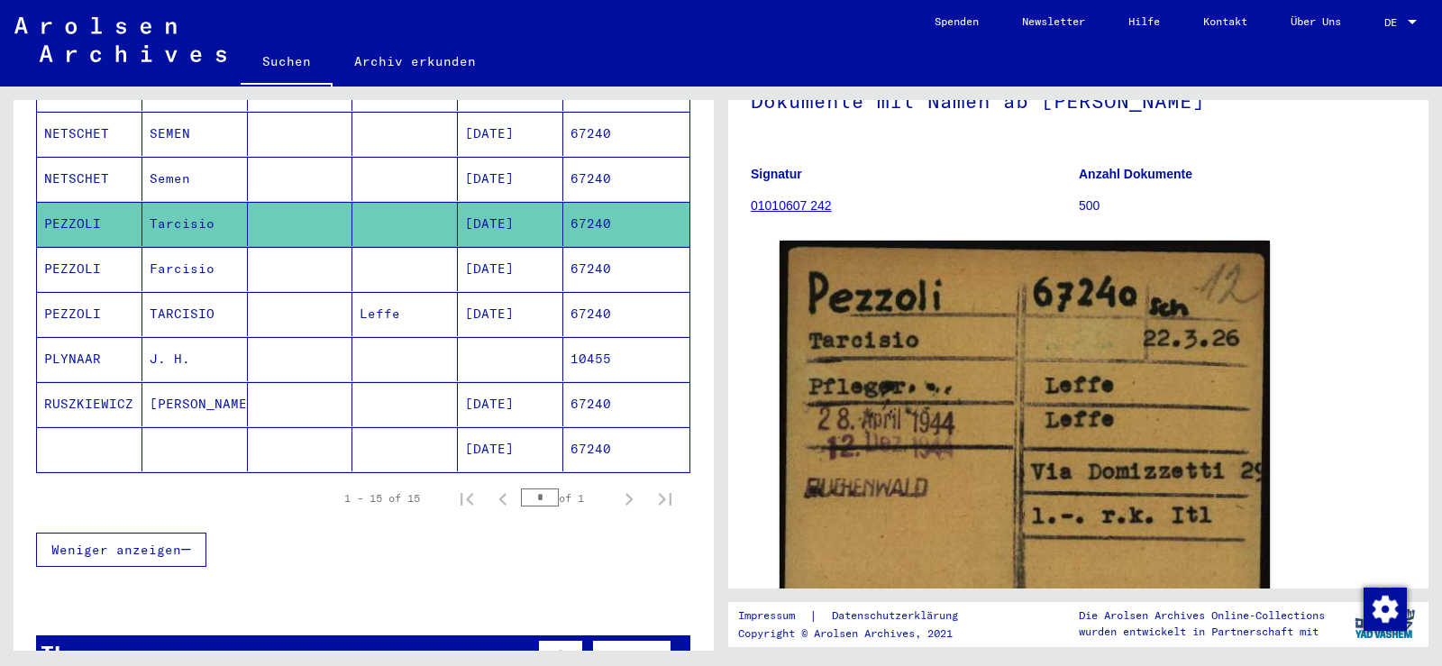
scroll to position [180, 0]
